Goal: Use online tool/utility: Utilize a website feature to perform a specific function

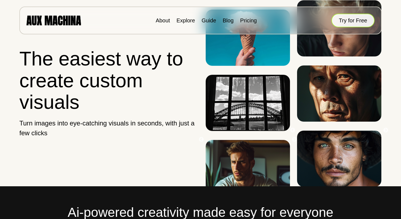
click at [346, 20] on button "Try for Free" at bounding box center [352, 21] width 43 height 14
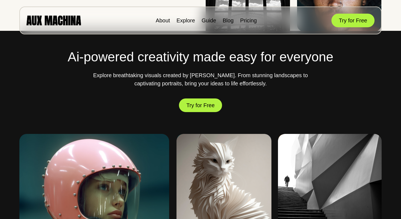
scroll to position [154, 0]
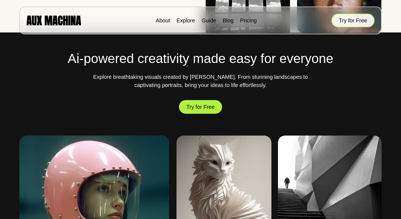
click at [342, 22] on button "Try for Free" at bounding box center [352, 21] width 43 height 14
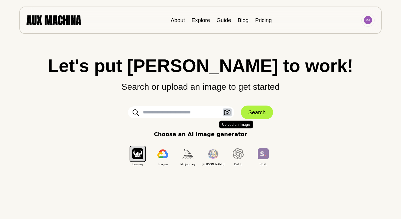
click at [229, 112] on icon "button" at bounding box center [227, 113] width 7 height 6
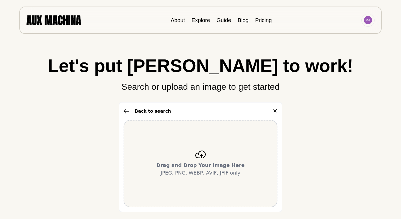
click at [198, 154] on icon at bounding box center [200, 154] width 11 height 8
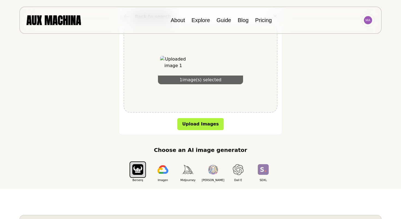
scroll to position [98, 0]
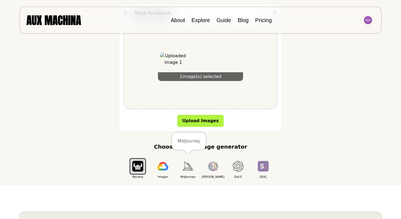
click at [187, 171] on button "button" at bounding box center [188, 166] width 16 height 16
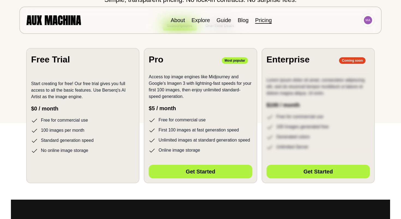
click at [103, 136] on ul "Free for commercial use 100 images per month Standard generation speed No onlin…" at bounding box center [82, 135] width 103 height 37
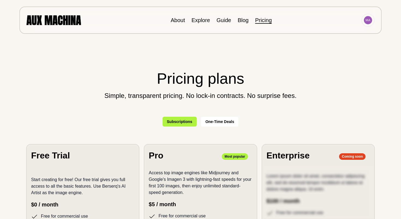
click at [212, 120] on button "One-Time Deals" at bounding box center [220, 122] width 38 height 10
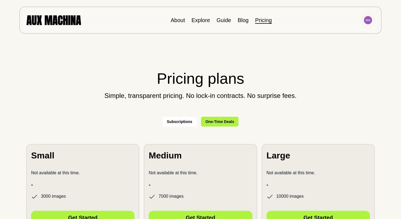
scroll to position [1, 0]
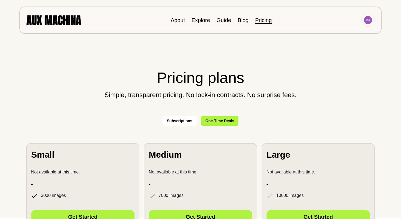
click at [184, 120] on button "Subscriptions" at bounding box center [179, 121] width 34 height 10
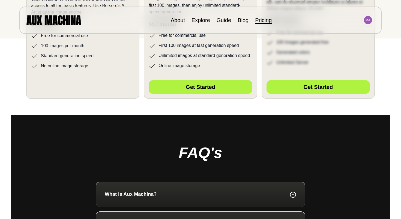
scroll to position [155, 0]
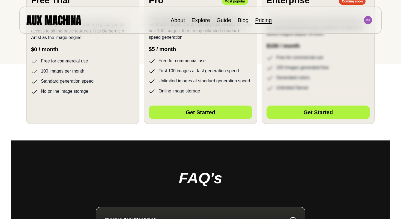
click at [83, 101] on section "Free Trial Start creating for free! Our free trial gives you full access to all…" at bounding box center [82, 56] width 113 height 135
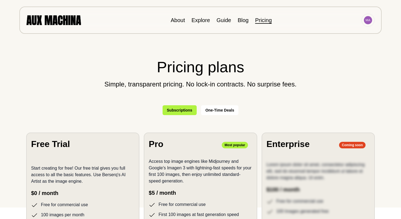
scroll to position [0, 0]
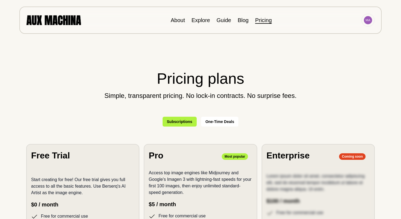
click at [61, 21] on img at bounding box center [53, 20] width 55 height 10
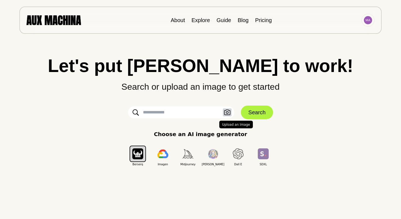
click at [226, 112] on icon "button" at bounding box center [227, 113] width 7 height 6
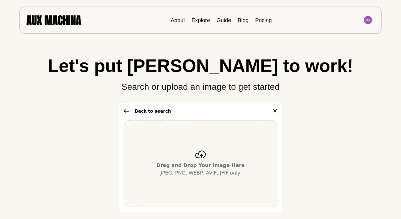
click at [206, 146] on div "Drag and Drop Your Image Here JPEG, PNG, WEBP, AVIF, JFIF only" at bounding box center [201, 163] width 154 height 87
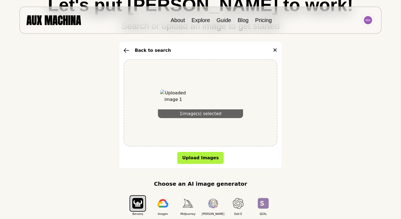
scroll to position [61, 0]
click at [194, 160] on button "Upload Images" at bounding box center [200, 158] width 46 height 12
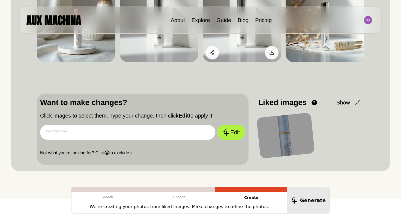
scroll to position [107, 0]
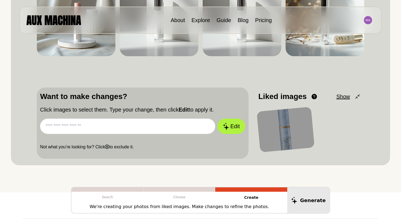
click at [115, 126] on input "text" at bounding box center [127, 126] width 175 height 15
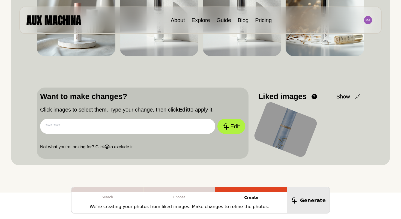
paste input "**********"
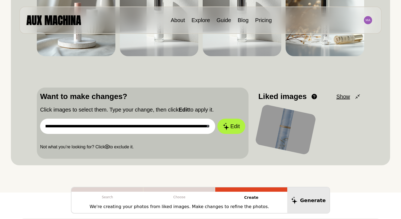
scroll to position [0, 0]
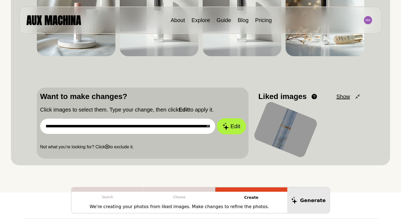
type input "**********"
click at [236, 123] on button "Edit" at bounding box center [230, 126] width 29 height 16
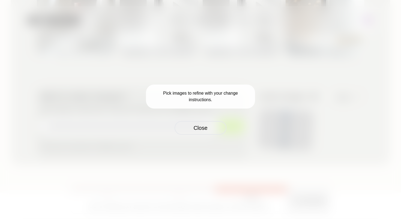
click at [214, 98] on p "Pick images to refine with your change instructions." at bounding box center [200, 97] width 109 height 24
click at [205, 124] on button "Close" at bounding box center [200, 128] width 52 height 14
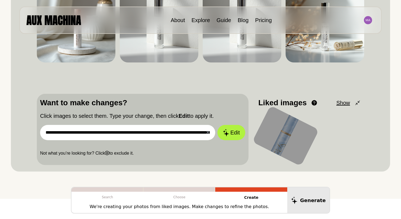
scroll to position [117, 0]
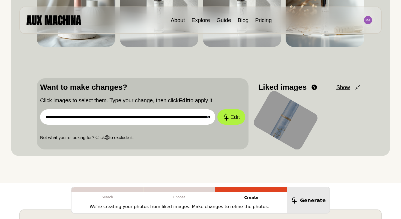
click at [279, 119] on div at bounding box center [286, 120] width 68 height 63
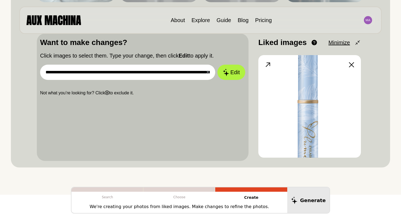
scroll to position [162, 0]
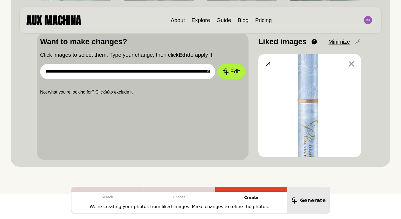
click at [303, 107] on img at bounding box center [309, 105] width 103 height 103
click at [230, 70] on button "Edit" at bounding box center [230, 72] width 29 height 16
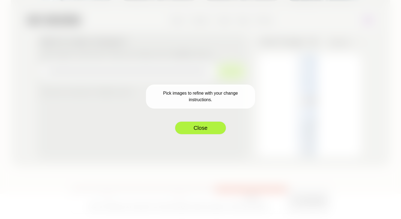
click at [213, 122] on button "Close" at bounding box center [200, 128] width 52 height 14
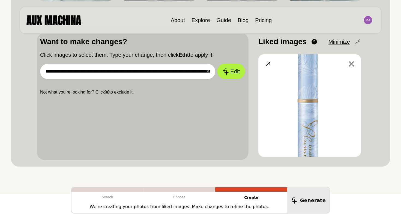
click at [312, 89] on img at bounding box center [309, 105] width 103 height 103
click at [314, 87] on img at bounding box center [309, 105] width 103 height 103
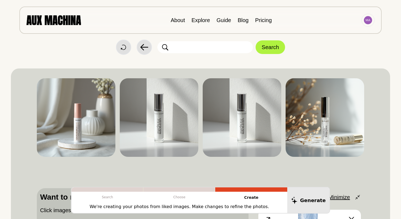
scroll to position [0, 0]
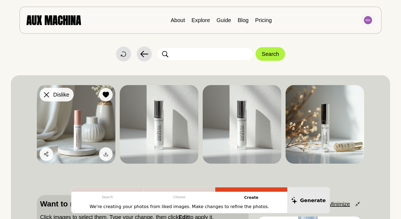
click at [50, 92] on button "Dislike" at bounding box center [57, 95] width 34 height 14
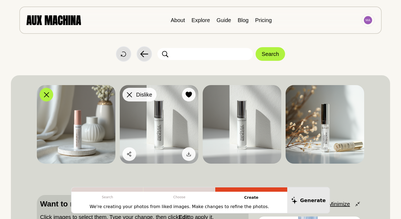
click at [130, 92] on icon at bounding box center [129, 94] width 5 height 5
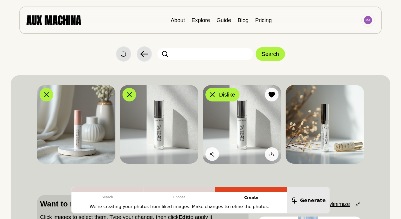
click at [219, 95] on span "Dislike" at bounding box center [227, 95] width 16 height 8
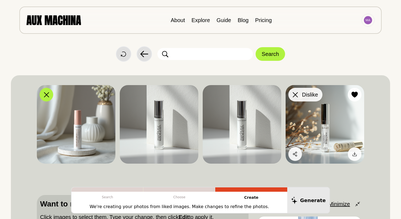
click at [293, 94] on icon at bounding box center [295, 94] width 5 height 5
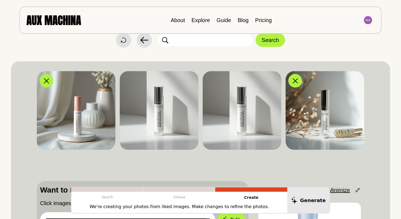
scroll to position [92, 0]
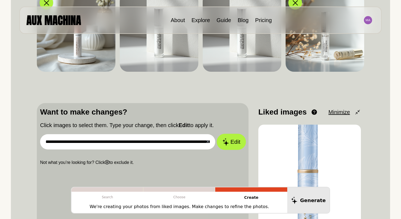
click at [230, 143] on button "Edit" at bounding box center [230, 142] width 29 height 16
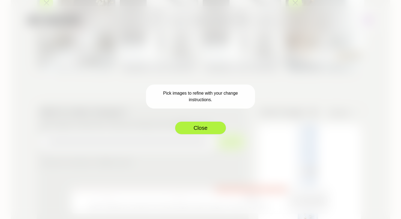
click at [200, 128] on button "Close" at bounding box center [200, 128] width 52 height 14
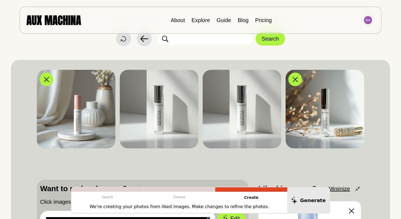
scroll to position [19, 0]
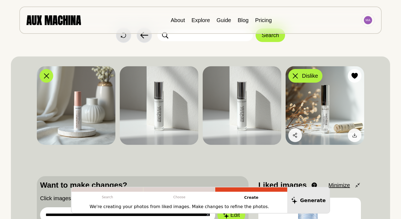
click at [295, 72] on div at bounding box center [295, 76] width 8 height 8
click at [295, 77] on icon at bounding box center [295, 75] width 5 height 5
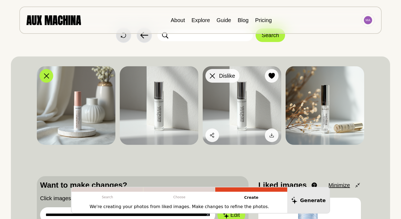
click at [211, 77] on icon at bounding box center [212, 75] width 5 height 5
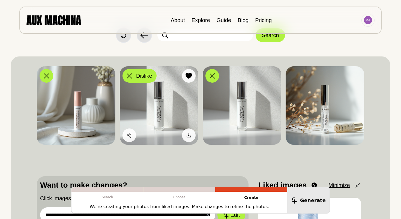
click at [123, 78] on button "Dislike" at bounding box center [139, 76] width 34 height 14
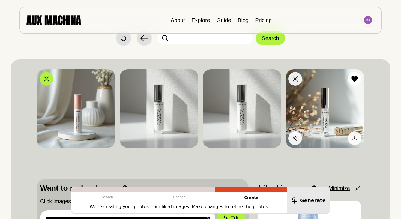
scroll to position [17, 0]
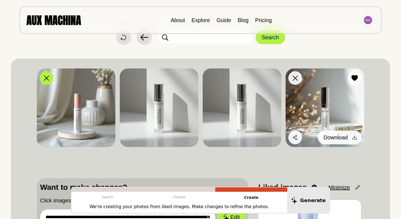
click at [355, 137] on icon at bounding box center [354, 137] width 5 height 5
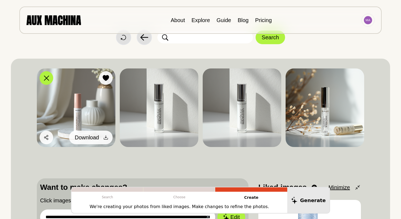
click at [106, 136] on icon at bounding box center [105, 137] width 5 height 5
click at [103, 137] on icon at bounding box center [105, 137] width 5 height 5
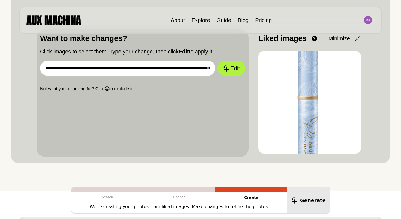
scroll to position [137, 0]
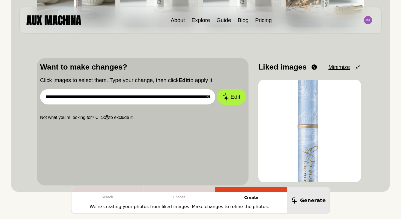
click at [226, 95] on icon at bounding box center [225, 97] width 7 height 8
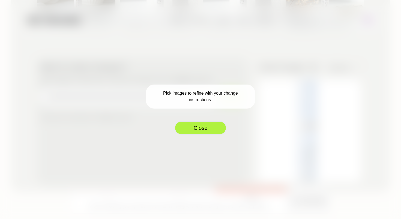
click at [203, 127] on button "Close" at bounding box center [200, 128] width 52 height 14
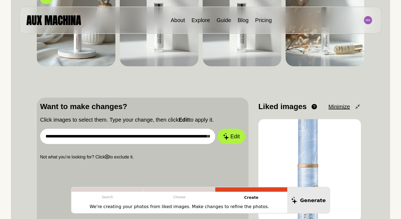
scroll to position [25, 0]
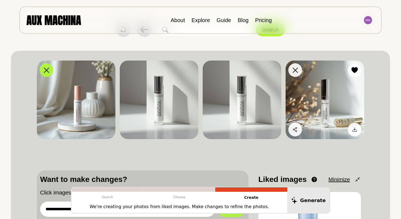
click at [334, 101] on img at bounding box center [324, 100] width 79 height 79
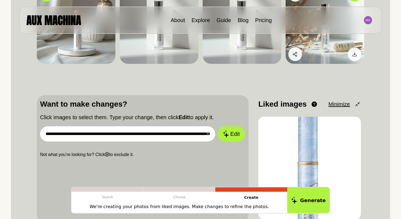
scroll to position [100, 0]
click at [307, 204] on button "Generate" at bounding box center [308, 200] width 44 height 27
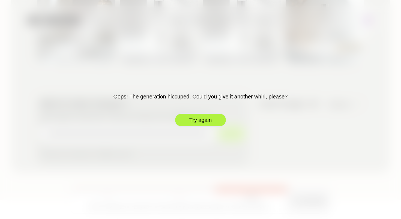
click at [199, 120] on button "Try again" at bounding box center [200, 120] width 52 height 14
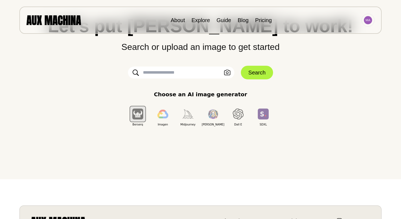
scroll to position [0, 0]
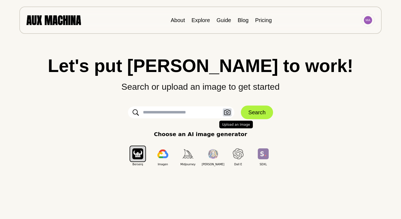
click at [224, 114] on icon "button" at bounding box center [227, 112] width 6 height 5
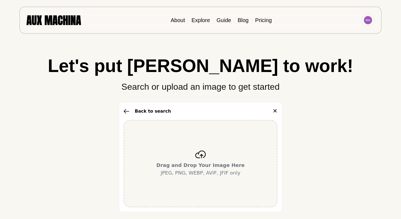
click at [205, 149] on div "Drag and Drop Your Image Here JPEG, PNG, WEBP, AVIF, JFIF only" at bounding box center [201, 163] width 154 height 87
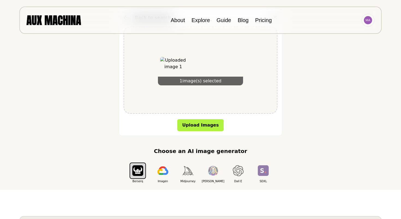
scroll to position [95, 0]
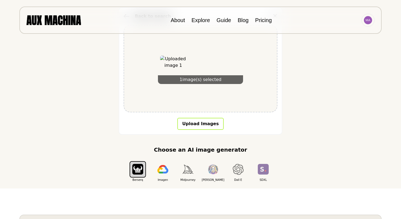
click at [184, 122] on button "Upload Images" at bounding box center [200, 124] width 46 height 12
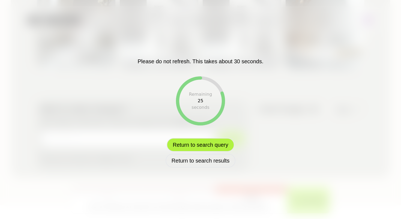
click at [193, 144] on button "Return to search query" at bounding box center [200, 145] width 67 height 14
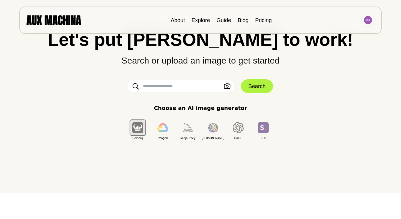
scroll to position [0, 0]
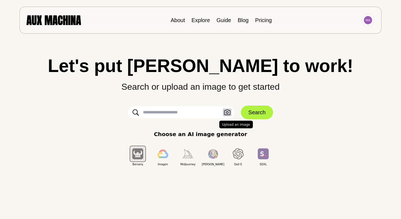
click at [228, 116] on button "Upload an Image" at bounding box center [227, 113] width 9 height 8
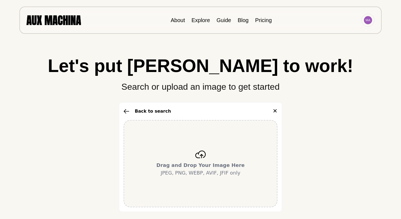
click at [208, 159] on div "Drag and Drop Your Image Here JPEG, PNG, WEBP, AVIF, JFIF only" at bounding box center [201, 163] width 154 height 87
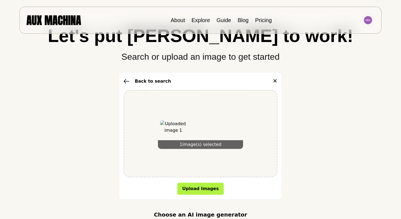
scroll to position [31, 0]
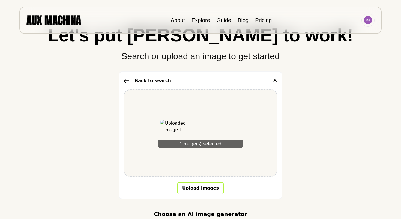
click at [208, 190] on button "Upload Images" at bounding box center [200, 188] width 46 height 12
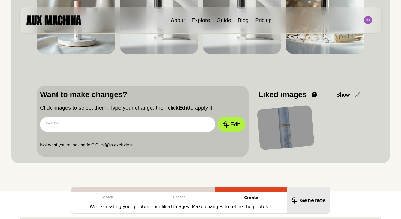
scroll to position [110, 0]
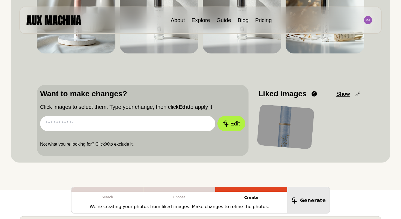
click at [176, 123] on input "text" at bounding box center [127, 123] width 175 height 15
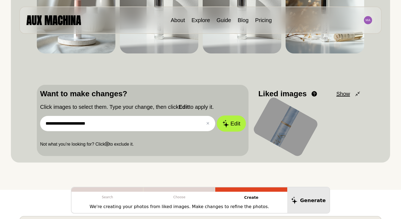
click at [243, 125] on button "Edit" at bounding box center [230, 124] width 29 height 16
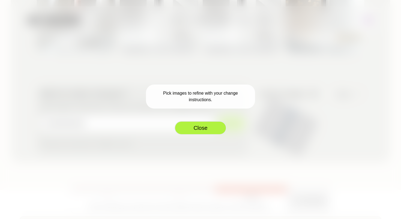
click at [201, 124] on button "Close" at bounding box center [200, 128] width 52 height 14
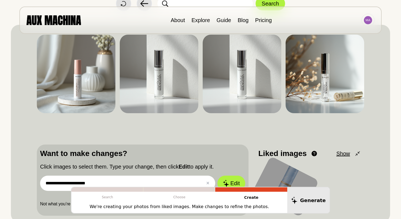
scroll to position [50, 0]
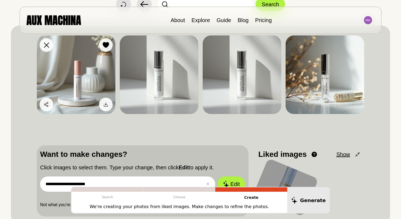
click at [79, 68] on img at bounding box center [76, 74] width 79 height 79
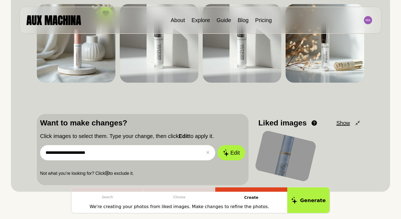
scroll to position [87, 0]
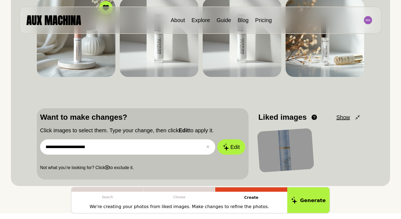
drag, startPoint x: 49, startPoint y: 146, endPoint x: 40, endPoint y: 146, distance: 8.2
click at [40, 146] on input "**********" at bounding box center [127, 146] width 175 height 15
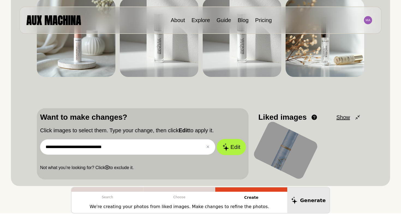
type input "**********"
click at [227, 147] on icon at bounding box center [225, 147] width 7 height 8
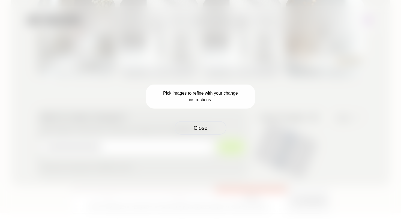
click at [205, 136] on div "Pick images to refine with your change instructions. Close" at bounding box center [200, 109] width 401 height 219
click at [205, 133] on button "Close" at bounding box center [200, 128] width 52 height 14
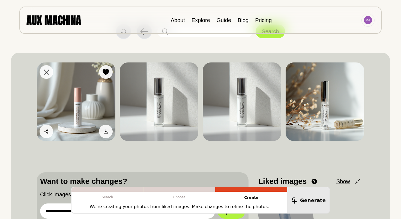
scroll to position [23, 0]
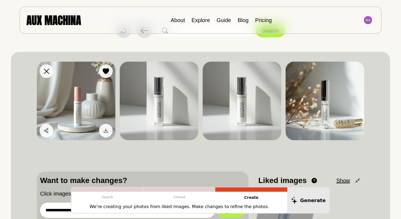
click at [75, 103] on img at bounding box center [76, 101] width 79 height 79
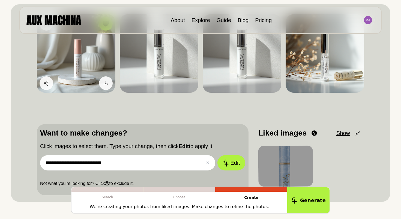
scroll to position [71, 0]
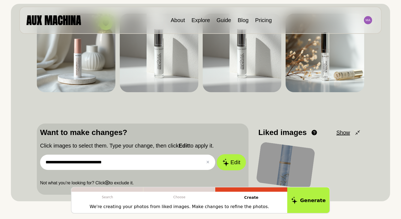
click at [233, 163] on button "Edit" at bounding box center [230, 162] width 29 height 16
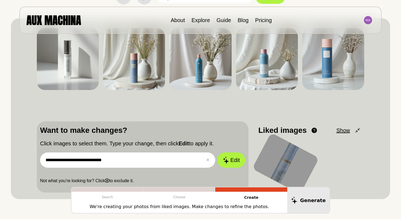
scroll to position [58, 0]
